Goal: Task Accomplishment & Management: Use online tool/utility

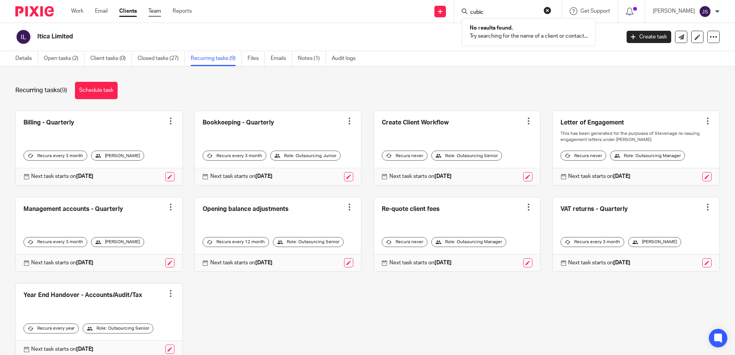
click at [153, 11] on link "Team" at bounding box center [154, 11] width 13 height 8
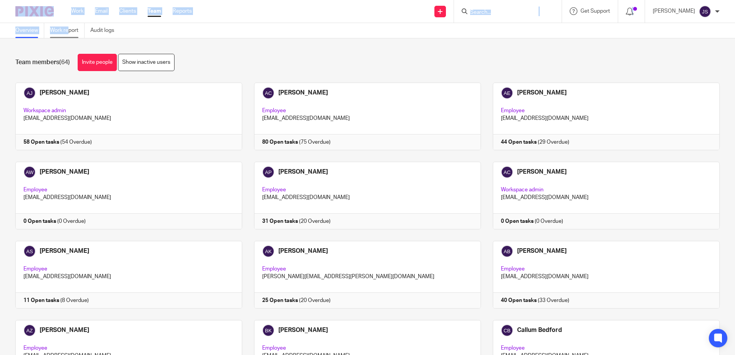
click at [62, 27] on body "Work Email Clients Team Reports Work Email Clients Team Reports Settings Send n…" at bounding box center [367, 177] width 735 height 355
drag, startPoint x: 62, startPoint y: 27, endPoint x: 63, endPoint y: 32, distance: 5.4
click at [63, 32] on link "Work report" at bounding box center [67, 30] width 35 height 15
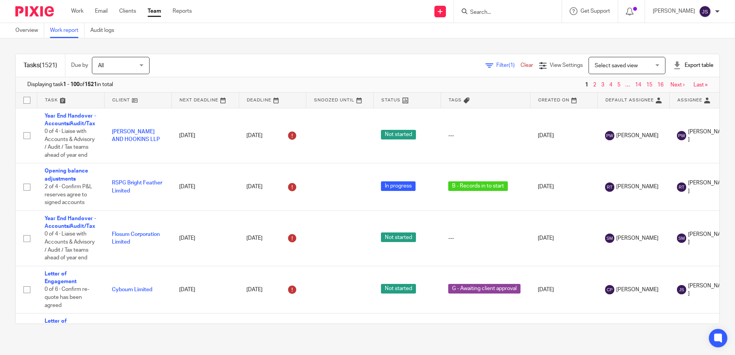
click at [202, 48] on div "Tasks (1521) Due by All All [DATE] [DATE] This week Next week This month Next m…" at bounding box center [367, 188] width 735 height 301
click at [496, 64] on span "Filter (1)" at bounding box center [508, 65] width 24 height 5
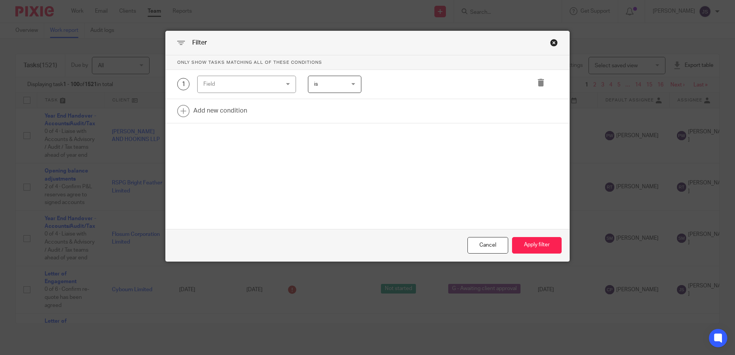
click at [247, 87] on div "Field" at bounding box center [240, 84] width 74 height 16
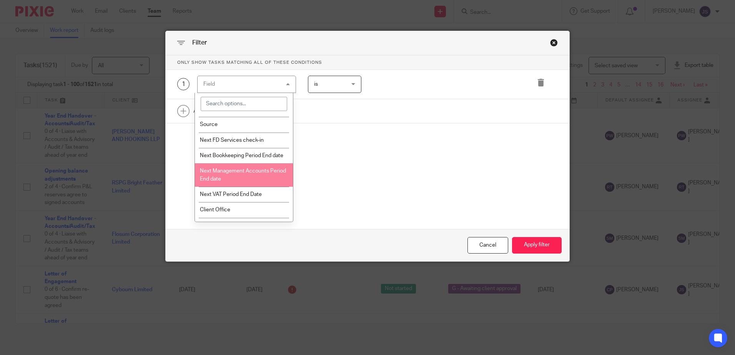
scroll to position [884, 0]
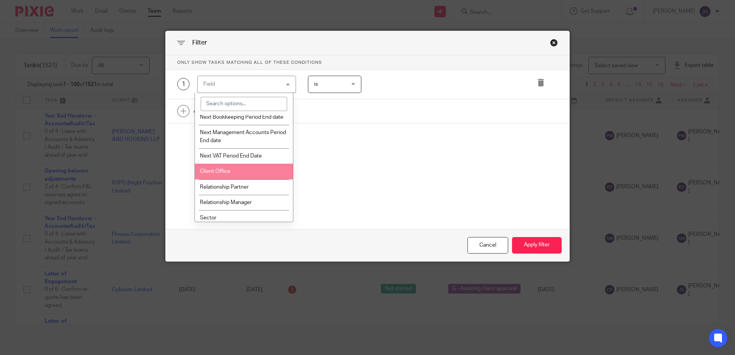
drag, startPoint x: 250, startPoint y: 183, endPoint x: 280, endPoint y: 163, distance: 36.6
click at [251, 179] on li "Client Office" at bounding box center [244, 171] width 98 height 15
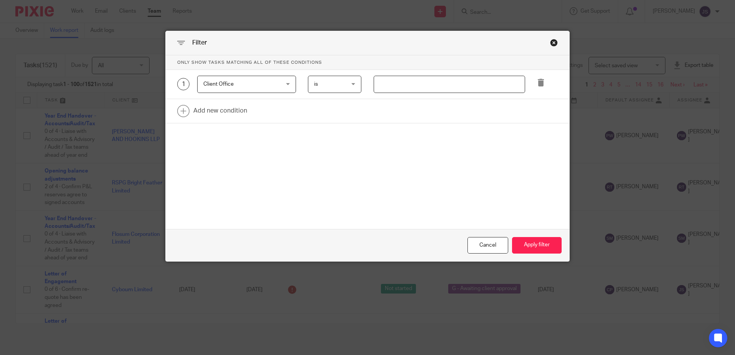
click at [395, 83] on input "text" at bounding box center [449, 84] width 151 height 17
type input "Stevenage"
click at [208, 116] on link at bounding box center [368, 111] width 404 height 24
click at [208, 116] on div "Field" at bounding box center [240, 113] width 74 height 16
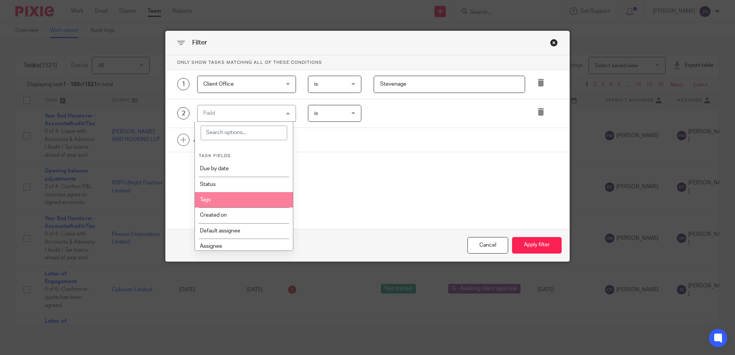
click at [248, 195] on li "Tags" at bounding box center [244, 199] width 98 height 15
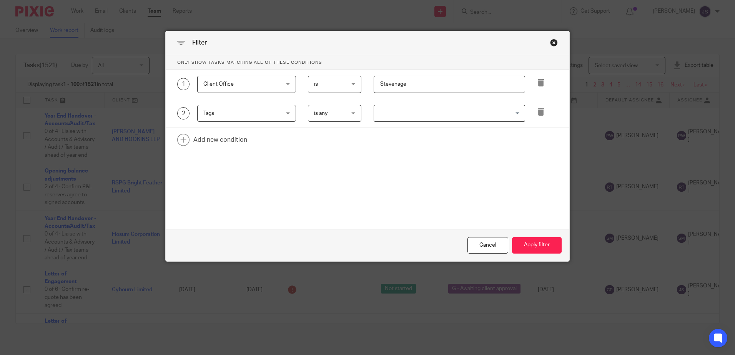
click at [374, 115] on div "Search for option" at bounding box center [447, 112] width 147 height 15
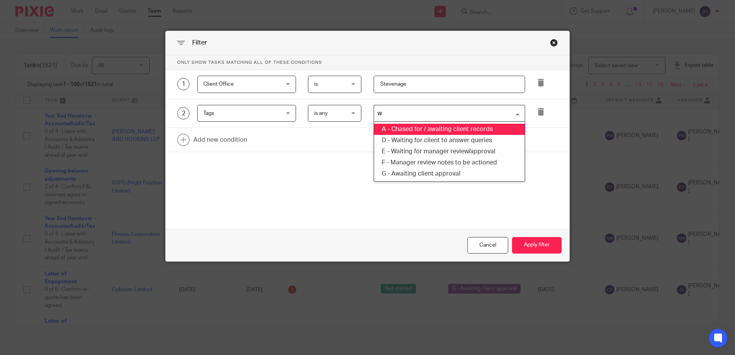
type input "wa"
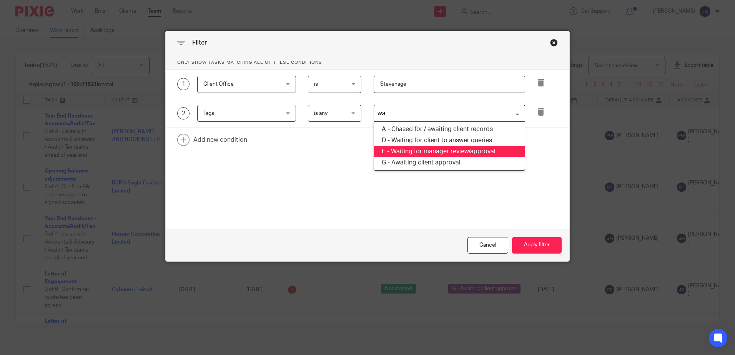
click at [473, 148] on li "E - Waiting for manager review/approval" at bounding box center [449, 151] width 151 height 11
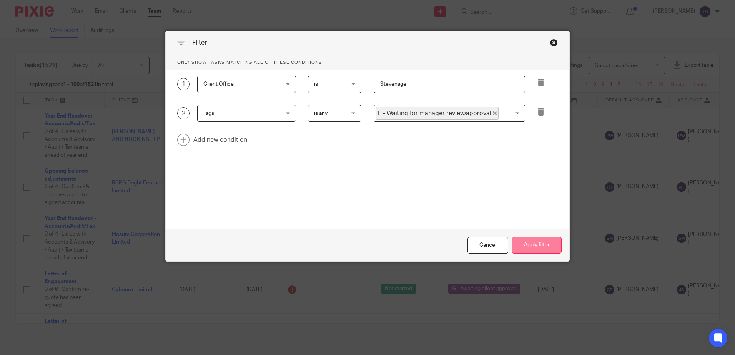
click at [538, 244] on button "Apply filter" at bounding box center [537, 245] width 50 height 17
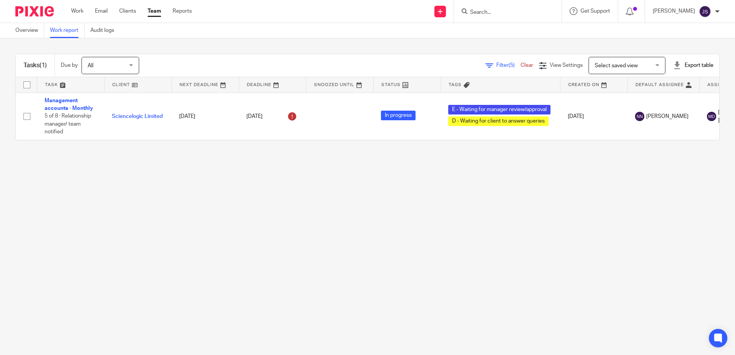
click at [338, 234] on main "Overview Work report Audit logs Tasks (1) Due by All All [DATE] [DATE] This wee…" at bounding box center [367, 177] width 735 height 355
click at [314, 271] on main "Overview Work report Audit logs Tasks (1) Due by All All [DATE] [DATE] This wee…" at bounding box center [367, 177] width 735 height 355
click at [161, 239] on main "Overview Work report Audit logs Tasks (1) Due by All All [DATE] [DATE] This wee…" at bounding box center [367, 177] width 735 height 355
